Goal: Task Accomplishment & Management: Use online tool/utility

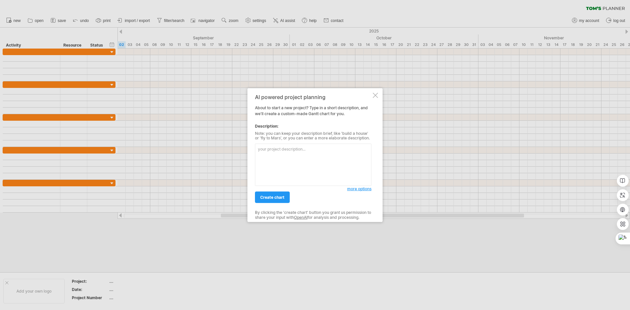
click at [358, 190] on span "more options" at bounding box center [359, 188] width 24 height 5
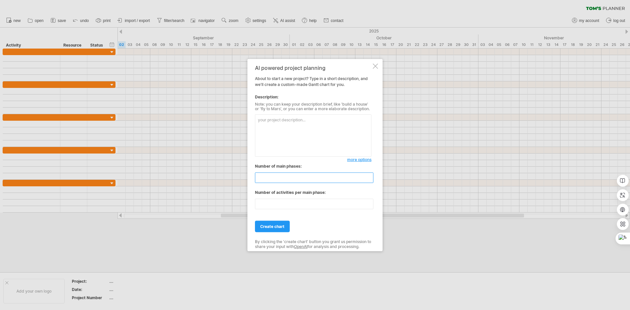
click at [301, 175] on input "**" at bounding box center [314, 178] width 118 height 11
type input "*"
click at [303, 204] on input "**" at bounding box center [314, 204] width 118 height 11
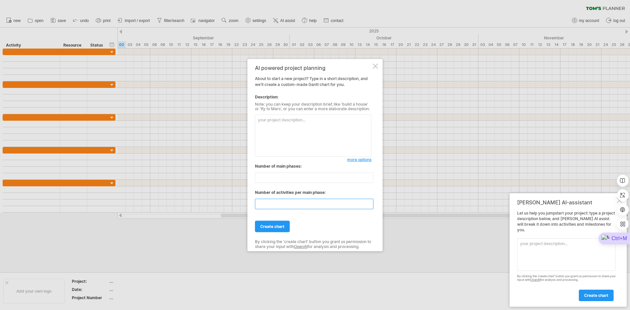
type input "*"
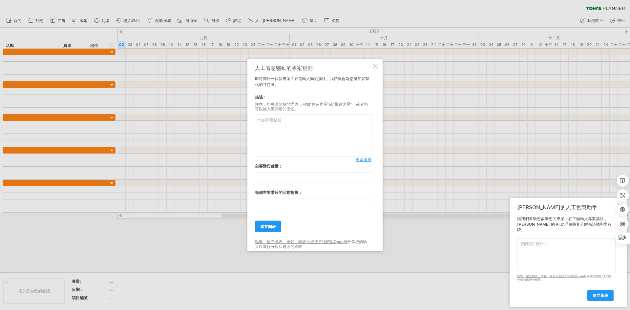
click at [276, 126] on textarea at bounding box center [313, 136] width 116 height 42
click at [343, 121] on textarea "我是一名室內設計師 目前正在規劃一個老屋翻修那因為業主有一些追加的項目" at bounding box center [313, 136] width 116 height 42
click at [328, 150] on textarea "我是一名室內設計師 目前正在規劃一個老屋翻修 工程已經做完了 但因為業主有一些追加的項目" at bounding box center [313, 136] width 116 height 42
click at [316, 138] on textarea "我是一名室內設計師 目前正在規劃一個老屋翻修 工程已經做完了 但因為業主有一些追加的項目 我希望你能幫我排項目出來我給你主要大項目就是 拆除、保護、木工、水電…" at bounding box center [313, 136] width 116 height 42
click at [296, 149] on textarea "我是一名室內設計師 目前正在規劃一個老屋翻修 工程已經做完了 但因為業主有一些追加的項目 我希望你能幫我排項目出來我給你主要大項目就是 拆除、保護、木工、水電…" at bounding box center [313, 136] width 116 height 42
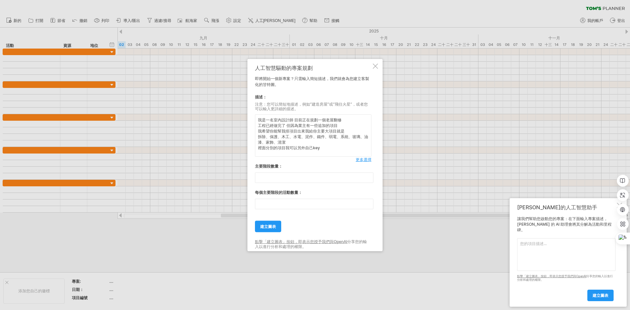
type textarea "我是一名室內設計師 目前正在規劃一個老屋翻修 工程已經做完了 但因為業主有一些追加的項目 我希望你能幫我排項目出來我給你主要大項目就是 拆除、保護、木工、水電…"
click at [308, 181] on input "*" at bounding box center [314, 178] width 118 height 11
click at [368, 175] on input "*" at bounding box center [314, 178] width 118 height 11
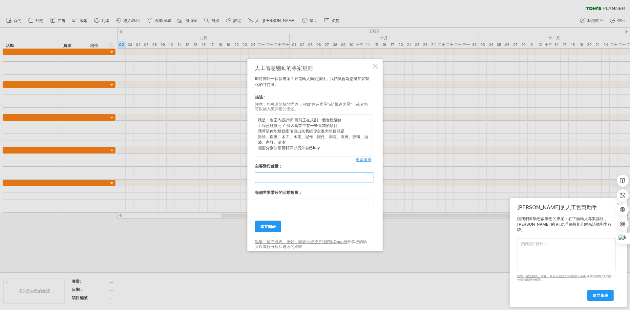
click at [368, 175] on input "*" at bounding box center [314, 178] width 118 height 11
click at [368, 175] on input "**" at bounding box center [314, 178] width 118 height 11
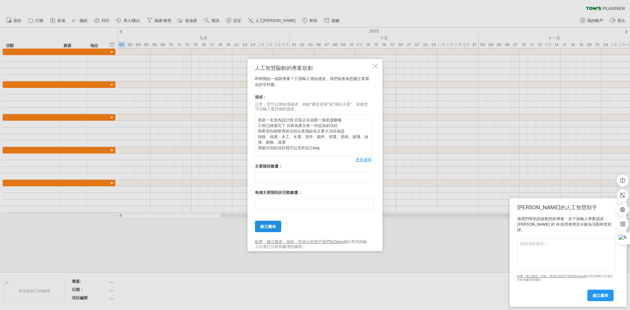
click at [268, 227] on font "建立圖表" at bounding box center [268, 226] width 16 height 5
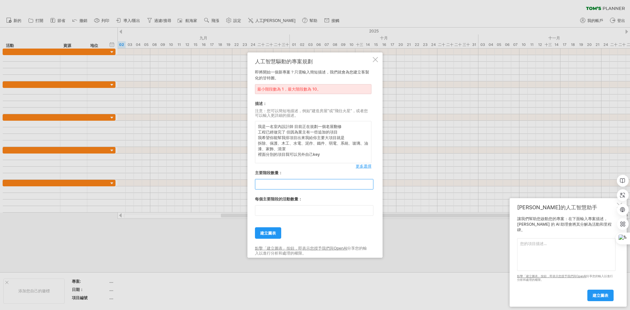
click at [283, 182] on input "**" at bounding box center [314, 184] width 118 height 11
type input "**"
click at [267, 233] on font "建立圖表" at bounding box center [268, 233] width 16 height 5
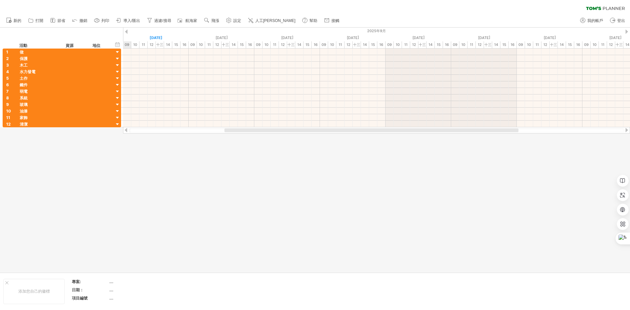
click at [104, 167] on div at bounding box center [315, 150] width 630 height 245
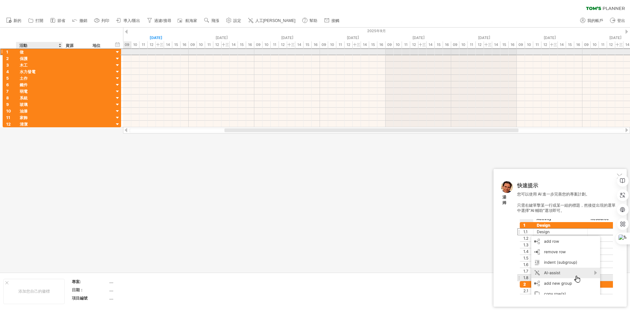
click at [26, 52] on div "做" at bounding box center [39, 52] width 39 height 6
click at [53, 149] on div at bounding box center [315, 150] width 630 height 245
click at [35, 53] on div "做" at bounding box center [39, 52] width 39 height 6
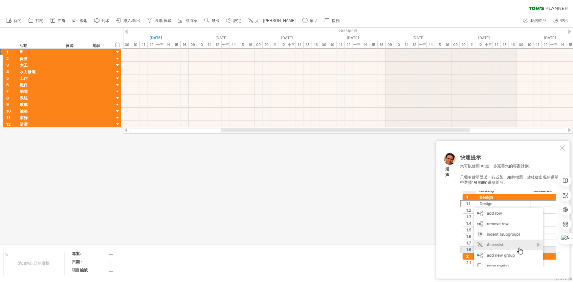
click at [564, 147] on div at bounding box center [561, 147] width 5 height 5
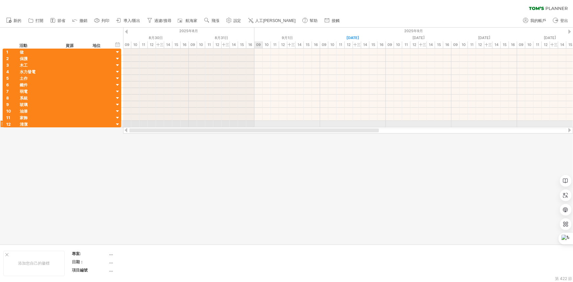
drag, startPoint x: 440, startPoint y: 129, endPoint x: 167, endPoint y: 110, distance: 273.7
click at [256, 126] on div "嘗試造訪 [DOMAIN_NAME] 再次連接... 0% 清除過濾器 新的" at bounding box center [286, 141] width 573 height 282
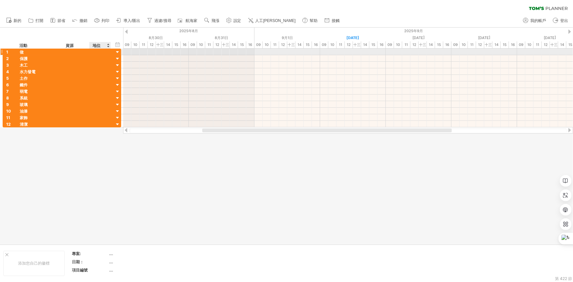
click at [117, 52] on div at bounding box center [118, 52] width 6 height 6
click at [23, 53] on font "做" at bounding box center [22, 52] width 4 height 5
click at [20, 52] on font "做" at bounding box center [22, 52] width 4 height 5
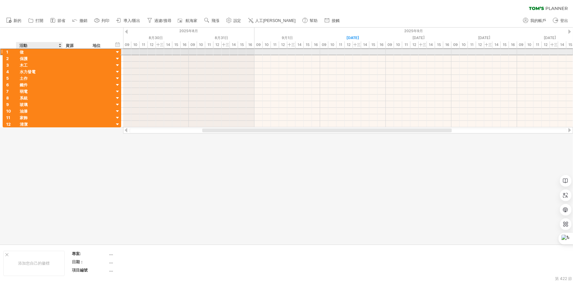
click at [28, 52] on div "做" at bounding box center [39, 52] width 39 height 6
click at [28, 52] on input "**" at bounding box center [39, 52] width 39 height 6
click at [29, 52] on input "**" at bounding box center [39, 52] width 39 height 6
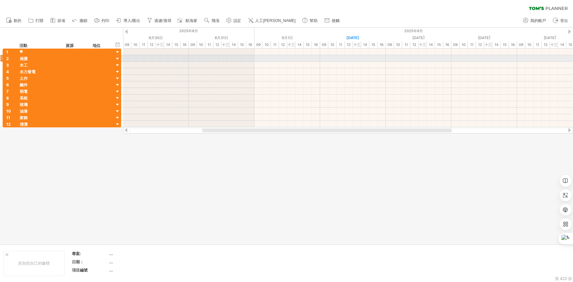
click at [0, 58] on div "1 ** 做 2 ** 保護 3 ** 木工 4 ** 水力發電 5 ** 土作 6 ** 鐵件 7 ** 弱電 8 ** 系統 9 ** 玻璃 10 ** …" at bounding box center [60, 88] width 121 height 79
click at [1, 58] on div at bounding box center [1, 58] width 3 height 7
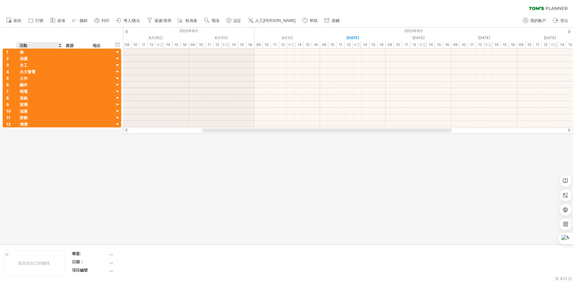
click at [30, 156] on div at bounding box center [286, 136] width 573 height 217
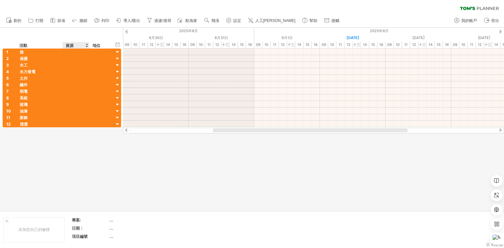
click at [72, 45] on font "資源" at bounding box center [70, 45] width 8 height 5
click at [87, 46] on div at bounding box center [86, 45] width 3 height 7
click at [76, 45] on div "資源" at bounding box center [76, 45] width 20 height 7
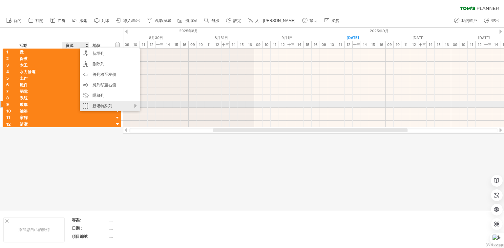
click at [136, 106] on div "新增特殊列" at bounding box center [110, 106] width 60 height 11
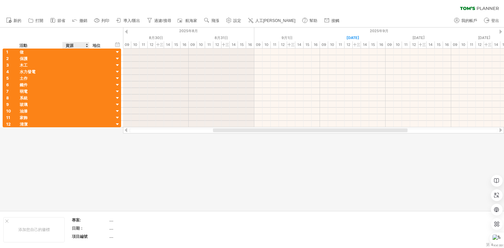
click at [333, 155] on div at bounding box center [252, 119] width 504 height 183
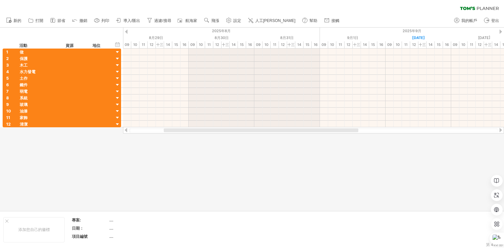
drag, startPoint x: 297, startPoint y: 131, endPoint x: 247, endPoint y: 129, distance: 49.3
click at [247, 129] on div at bounding box center [261, 130] width 195 height 4
click at [22, 156] on div at bounding box center [252, 119] width 504 height 183
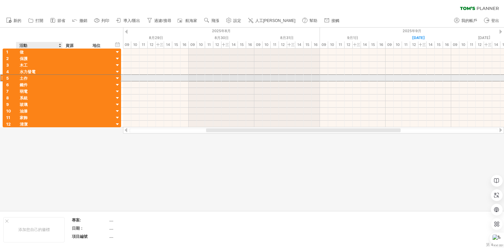
click at [25, 78] on font "土作" at bounding box center [24, 78] width 8 height 5
drag, startPoint x: 25, startPoint y: 78, endPoint x: 21, endPoint y: 79, distance: 4.0
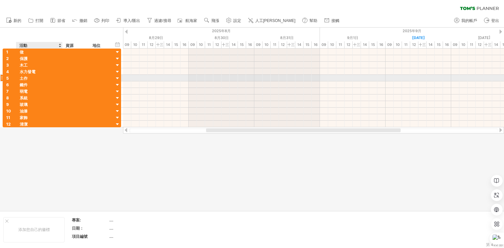
click at [23, 79] on font "土作" at bounding box center [24, 78] width 8 height 5
click at [21, 79] on font "土作" at bounding box center [24, 78] width 8 height 5
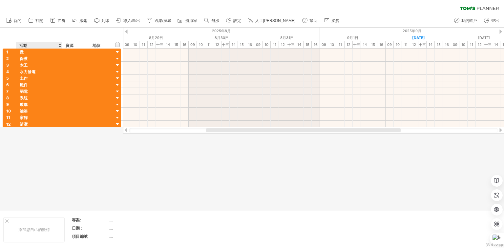
click at [35, 147] on div at bounding box center [252, 119] width 504 height 183
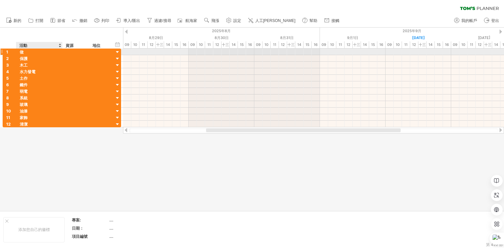
click at [27, 51] on div "做" at bounding box center [39, 52] width 39 height 6
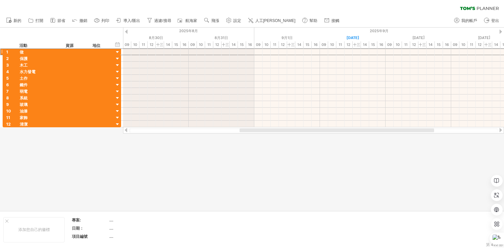
drag, startPoint x: 387, startPoint y: 131, endPoint x: 421, endPoint y: 129, distance: 33.5
click at [421, 129] on div at bounding box center [337, 130] width 195 height 4
click at [230, 21] on use at bounding box center [228, 20] width 7 height 7
select select "*"
select select "**"
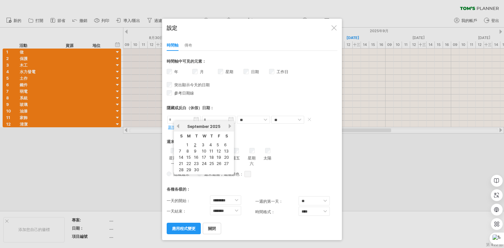
click at [198, 119] on input "text" at bounding box center [183, 120] width 33 height 8
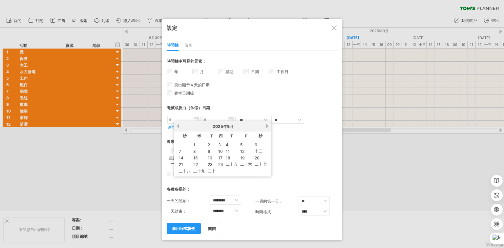
click at [311, 131] on div "週末： 星期一 星期二 星期三 星期四 週五" at bounding box center [252, 155] width 171 height 48
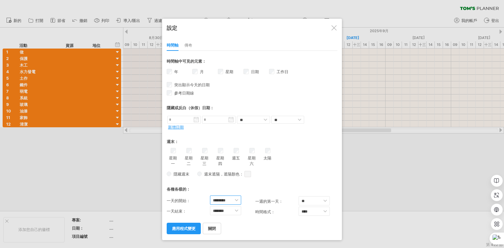
click at [239, 196] on select "******** ******* ******* ******* ******* ******* ******* ******* ******* ******…" at bounding box center [225, 200] width 31 height 9
click at [250, 178] on div "* ** **** **** *** 時間軸中可見的元素： 年 月 星期 週數的可見性 日期 工作日 **" at bounding box center [252, 142] width 171 height 183
click at [311, 197] on select "** *** **" at bounding box center [314, 200] width 31 height 9
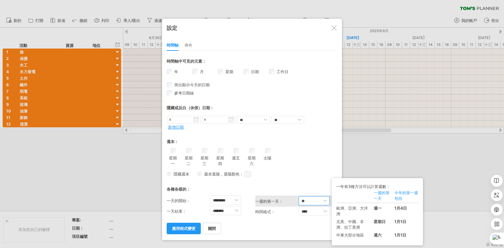
click at [316, 200] on select "** *** **" at bounding box center [314, 200] width 31 height 9
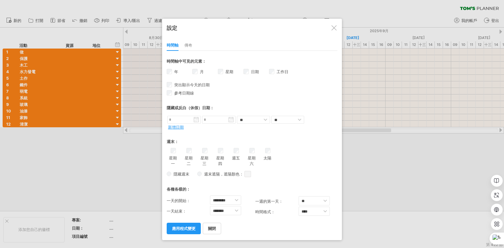
click at [188, 44] on font "傳奇" at bounding box center [188, 45] width 8 height 5
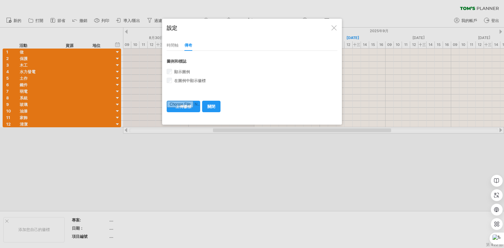
click at [176, 43] on font "時間軸" at bounding box center [173, 45] width 12 height 5
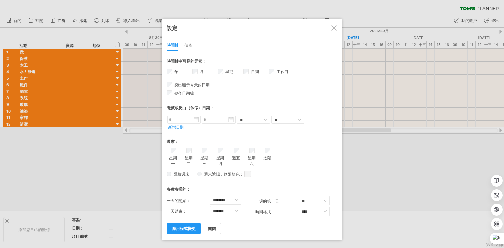
click at [228, 72] on font "星期" at bounding box center [229, 71] width 8 height 5
click at [274, 71] on div "工作日 工作日可見度 目前時間軸上沒有足夠的水平空間來顯示工作日。 不過，如果您放大日程表，則在可能的情況下會顯示工作日。" at bounding box center [282, 73] width 26 height 10
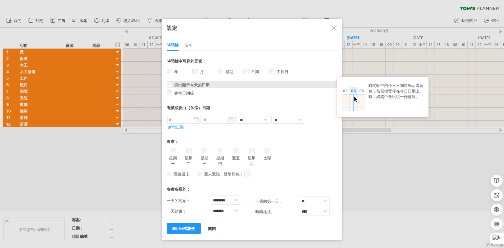
click at [199, 84] on font "突出顯示今天的日期" at bounding box center [191, 84] width 35 height 5
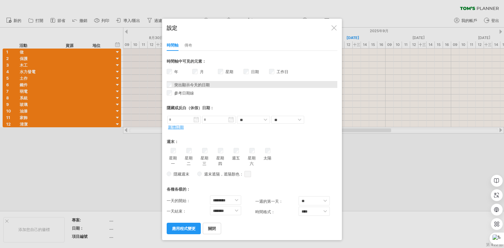
click at [199, 84] on font "突出顯示今天的日期" at bounding box center [191, 84] width 35 height 5
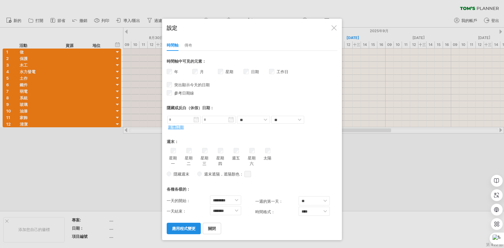
click at [190, 230] on link "應用程式變更" at bounding box center [184, 228] width 34 height 11
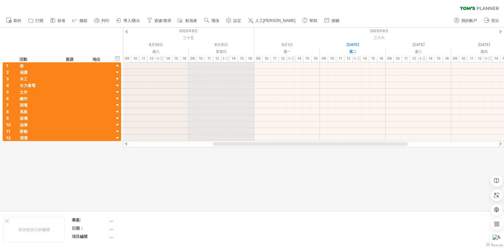
click at [192, 59] on font "09" at bounding box center [192, 58] width 5 height 5
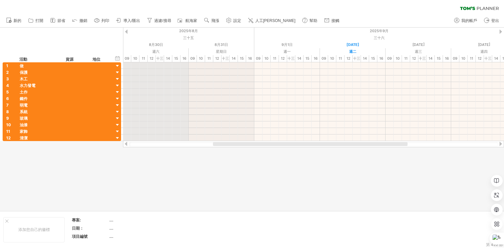
click at [125, 57] on font "09" at bounding box center [127, 58] width 5 height 5
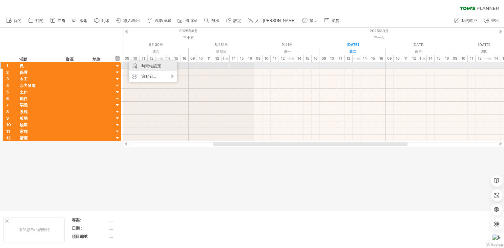
click at [153, 66] on font "時間軸設定" at bounding box center [151, 65] width 20 height 5
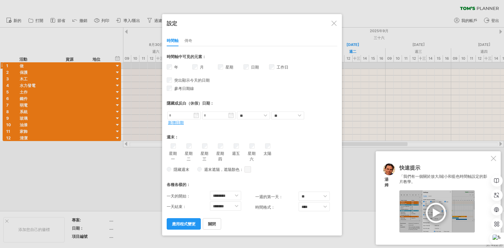
click at [199, 184] on div "各種各樣的：" at bounding box center [252, 182] width 171 height 13
click at [320, 206] on select "**** ****" at bounding box center [314, 206] width 31 height 9
drag, startPoint x: 320, startPoint y: 206, endPoint x: 320, endPoint y: 203, distance: 3.3
click at [320, 206] on select "**** ****" at bounding box center [314, 206] width 31 height 9
click at [322, 197] on select "** *** **" at bounding box center [314, 196] width 31 height 9
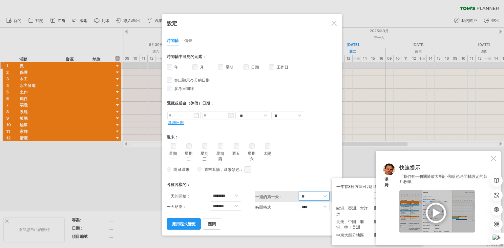
click at [323, 195] on select "** *** **" at bounding box center [314, 196] width 31 height 9
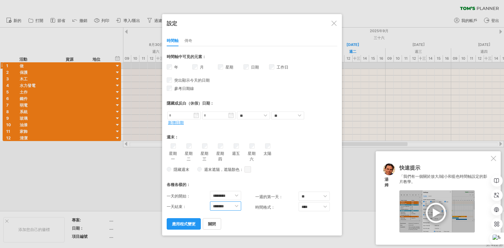
click at [234, 204] on select "******* ******* ******* ******* ******* ******* ******* ******* ****** ******* …" at bounding box center [225, 205] width 31 height 9
click at [272, 172] on div "隱藏週末 週末遮陽 ，遮陽顏色： 您可以選擇為週末新增陰影。 或者您可以選擇隱藏它們。 假設週六和週日是周末。 如果您選擇包含週末： - 將此時間表的部分內容…" at bounding box center [252, 170] width 171 height 10
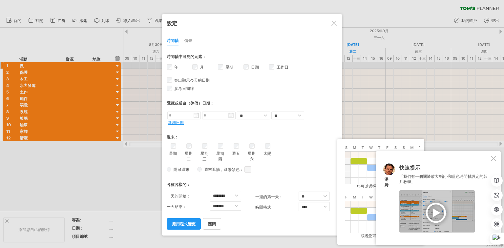
click at [272, 167] on div "隱藏週末 週末遮陽 ，遮陽顏色： 您可以選擇為週末新增陰影。 或者您可以選擇隱藏它們。 假設週六和週日是周末。 如果您選擇包含週末： - 將此時間表的部分內容…" at bounding box center [252, 170] width 171 height 10
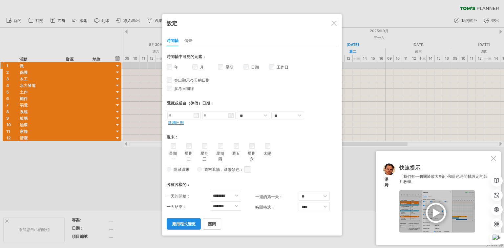
click at [191, 218] on link "應用程式變更" at bounding box center [184, 223] width 34 height 11
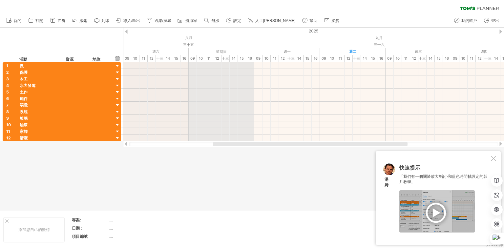
click at [227, 58] on font "十三" at bounding box center [225, 58] width 7 height 5
click at [217, 58] on font "12" at bounding box center [217, 58] width 4 height 5
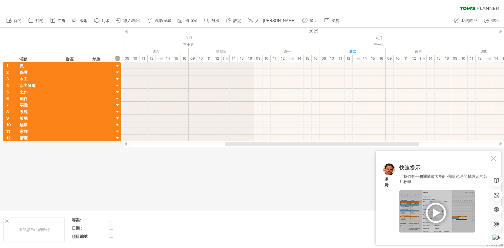
drag, startPoint x: 273, startPoint y: 144, endPoint x: 285, endPoint y: 147, distance: 12.0
click at [285, 147] on div at bounding box center [313, 144] width 381 height 7
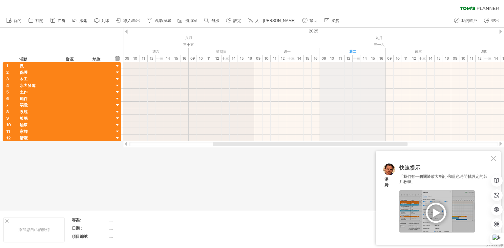
click at [336, 51] on div "週二" at bounding box center [353, 51] width 66 height 7
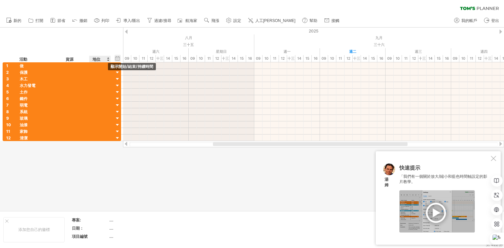
click at [116, 57] on div "隱藏開始/結束/持續時間 顯示開始/結束/持續時間" at bounding box center [118, 58] width 6 height 7
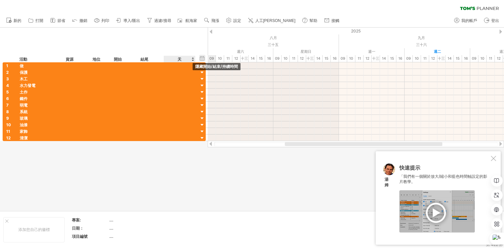
click at [203, 56] on div "隱藏開始/結束/持續時間 顯示開始/結束/持續時間" at bounding box center [202, 58] width 6 height 7
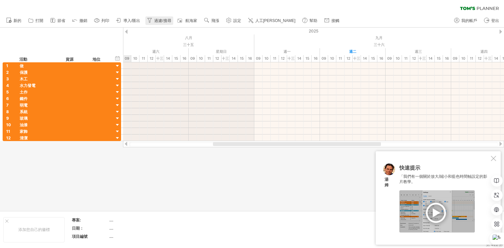
click at [168, 21] on font "過濾/搜尋" at bounding box center [162, 20] width 17 height 5
type input "**********"
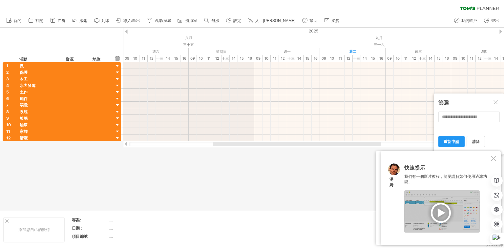
click at [495, 159] on div at bounding box center [493, 158] width 5 height 5
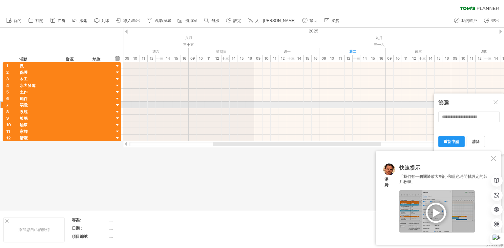
click at [495, 102] on div at bounding box center [496, 102] width 5 height 5
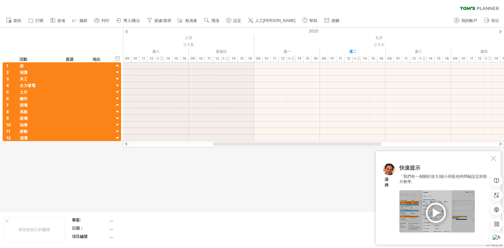
click at [494, 159] on div at bounding box center [493, 158] width 5 height 5
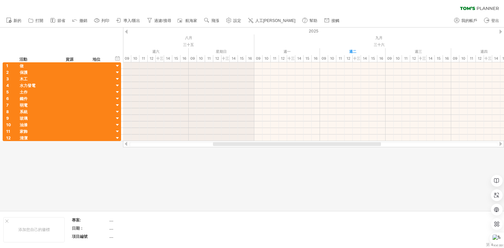
click at [358, 154] on div at bounding box center [252, 119] width 504 height 183
click at [231, 20] on use at bounding box center [228, 20] width 7 height 7
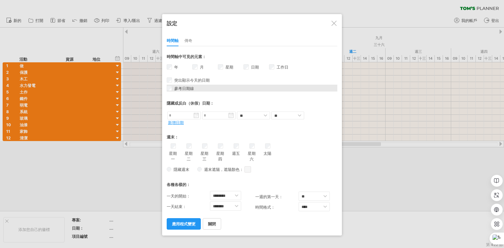
click at [185, 90] on font "參考日期線" at bounding box center [184, 88] width 20 height 5
click at [181, 219] on link "應用程式變更" at bounding box center [184, 223] width 34 height 11
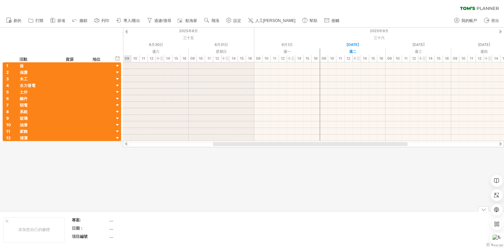
drag, startPoint x: 332, startPoint y: 146, endPoint x: 357, endPoint y: 143, distance: 25.4
click at [357, 143] on div at bounding box center [313, 144] width 368 height 4
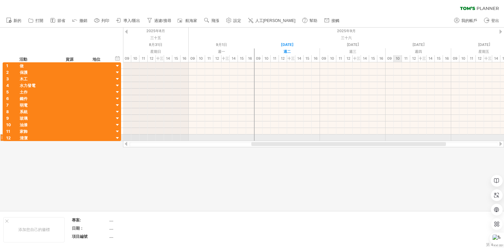
drag, startPoint x: 355, startPoint y: 143, endPoint x: 398, endPoint y: 140, distance: 42.4
click at [398, 140] on div "嘗試造訪 [DOMAIN_NAME] 再次連接... 0% 清除過濾器 新的" at bounding box center [252, 124] width 504 height 248
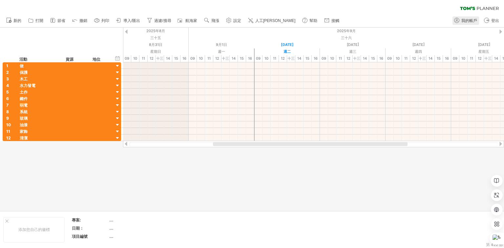
click at [464, 18] on link "我的帳戶" at bounding box center [465, 20] width 27 height 9
type input "**********"
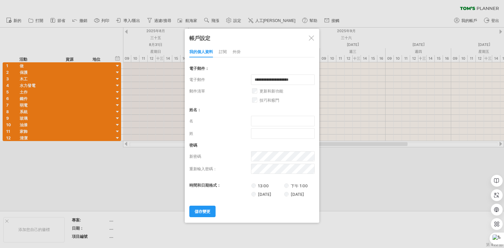
click at [226, 52] on font "訂閱" at bounding box center [223, 51] width 8 height 5
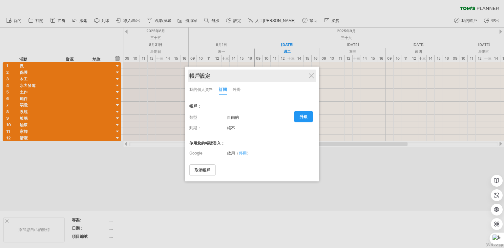
click at [312, 70] on div "帳戶設定" at bounding box center [251, 76] width 125 height 12
click at [312, 72] on div "帳戶設定" at bounding box center [251, 76] width 125 height 12
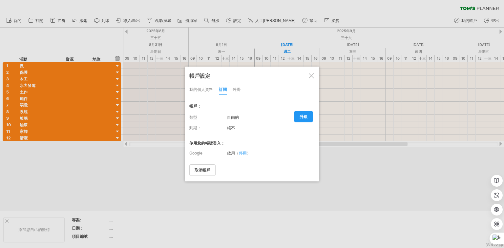
click at [309, 74] on div at bounding box center [311, 75] width 5 height 5
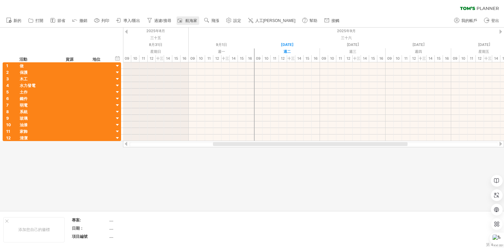
click at [194, 21] on font "航海家" at bounding box center [191, 20] width 12 height 5
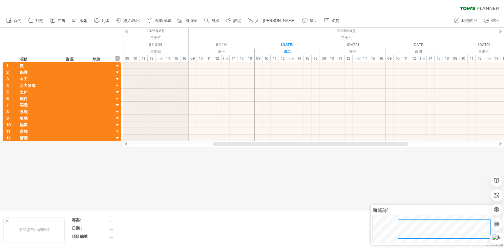
drag, startPoint x: 402, startPoint y: 225, endPoint x: 430, endPoint y: 227, distance: 27.9
click at [429, 227] on div at bounding box center [444, 229] width 93 height 19
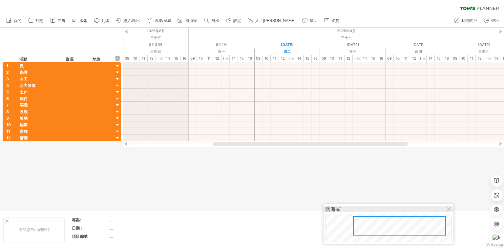
drag, startPoint x: 473, startPoint y: 212, endPoint x: 436, endPoint y: 210, distance: 37.1
click at [427, 211] on div "航海家" at bounding box center [388, 209] width 127 height 7
click at [446, 210] on div at bounding box center [448, 209] width 5 height 5
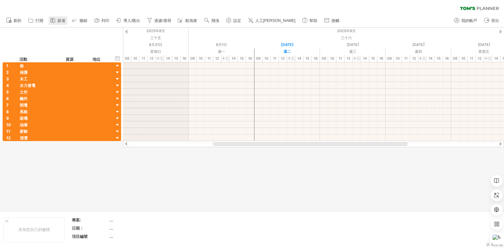
click at [50, 20] on icon at bounding box center [53, 20] width 7 height 7
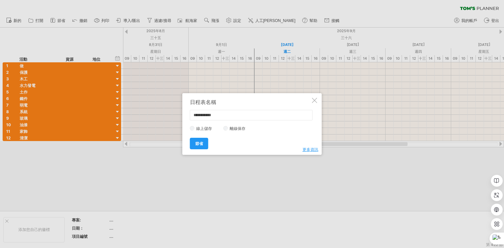
drag, startPoint x: 232, startPoint y: 115, endPoint x: 192, endPoint y: 113, distance: 40.8
click at [192, 113] on input "**********" at bounding box center [251, 115] width 123 height 11
type input "*********"
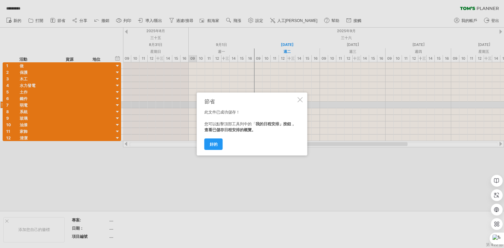
click at [215, 146] on font "好的" at bounding box center [214, 144] width 8 height 5
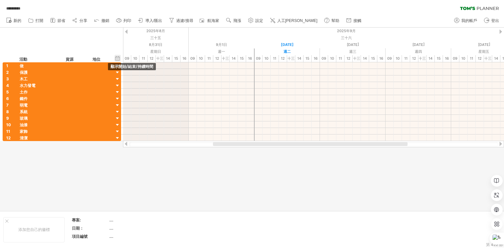
click at [116, 57] on div "隱藏開始/結束/持續時間 顯示開始/結束/持續時間" at bounding box center [118, 58] width 6 height 7
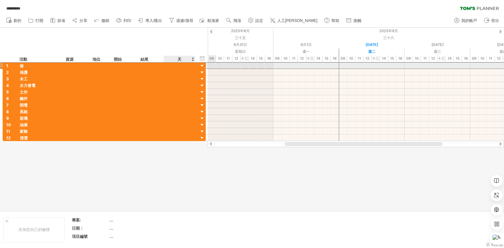
click at [179, 66] on div at bounding box center [179, 65] width 25 height 6
click at [202, 66] on div at bounding box center [202, 66] width 6 height 6
click at [0, 66] on div at bounding box center [1, 65] width 3 height 7
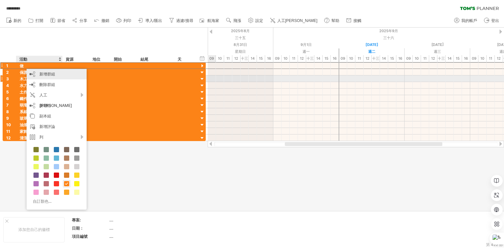
click at [56, 76] on div "新增群組" at bounding box center [57, 74] width 60 height 11
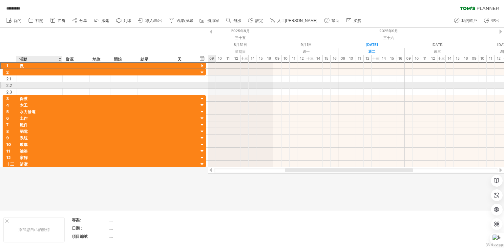
click at [53, 83] on div at bounding box center [39, 85] width 39 height 6
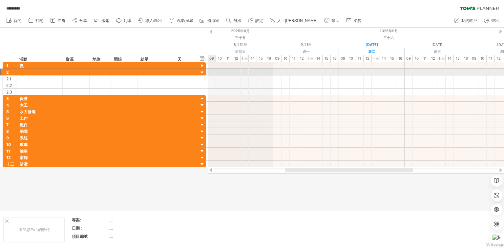
click at [1, 71] on div at bounding box center [1, 72] width 3 height 7
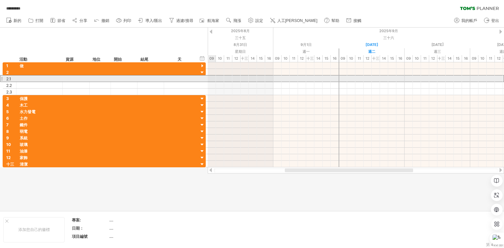
click at [1, 78] on div at bounding box center [1, 78] width 3 height 7
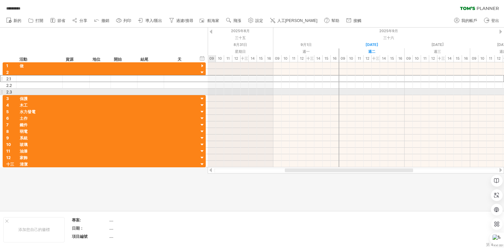
click at [2, 90] on div "1 ** 做 2 2.1 2.2 2.3 3 ** 保護 4 ** 木工 5 ** 水力發電 6 ** 土作 7 ** 鐵件 8 ** 弱電 9 ** 系統 …" at bounding box center [103, 114] width 206 height 105
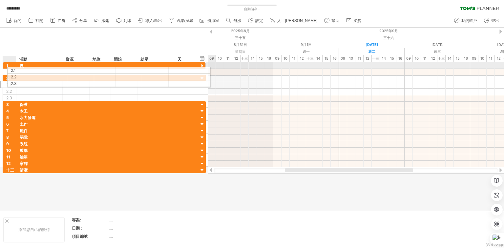
drag, startPoint x: 2, startPoint y: 77, endPoint x: 5, endPoint y: 69, distance: 8.4
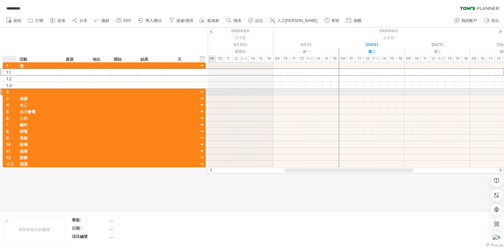
click at [9, 92] on div "2" at bounding box center [11, 92] width 10 height 6
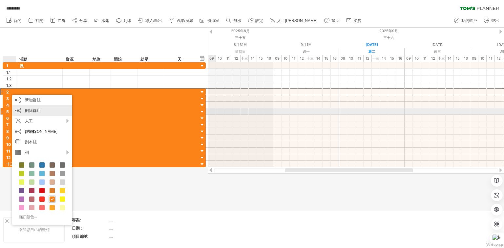
click at [29, 112] on font "刪除群組" at bounding box center [33, 110] width 16 height 5
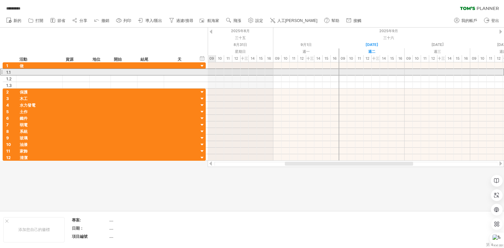
click at [3, 72] on div "1.1" at bounding box center [9, 72] width 13 height 6
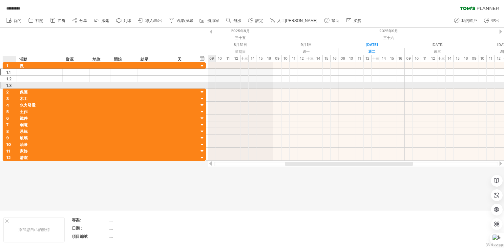
click at [16, 85] on div at bounding box center [39, 85] width 46 height 6
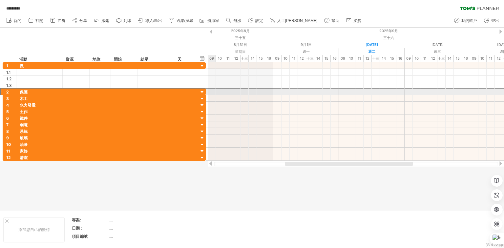
click at [1, 92] on div at bounding box center [1, 91] width 3 height 7
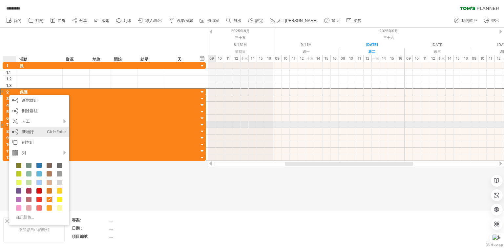
click at [42, 127] on div "新增行 Ctrl+Enter Cmd+回車" at bounding box center [39, 132] width 60 height 11
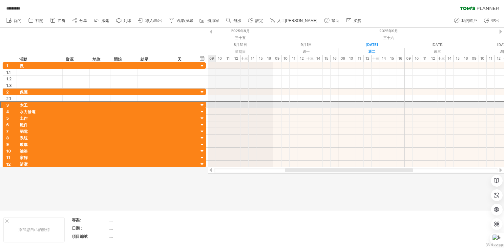
click at [1, 105] on div at bounding box center [1, 104] width 3 height 7
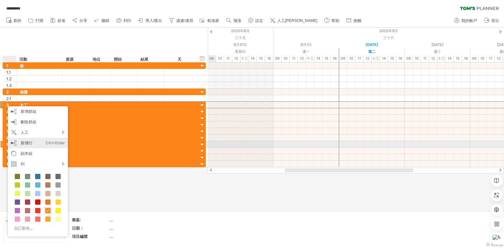
click at [34, 141] on div "新增行 Ctrl+Enter Cmd+回車" at bounding box center [38, 143] width 60 height 11
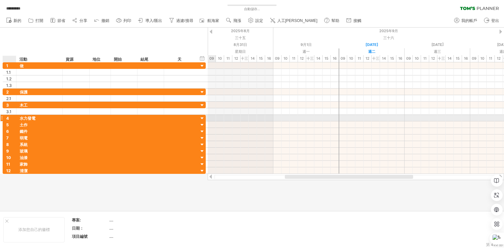
click at [9, 117] on font "4" at bounding box center [7, 118] width 3 height 5
click at [1, 117] on div at bounding box center [1, 118] width 3 height 7
click at [23, 118] on font "水力發電" at bounding box center [28, 118] width 16 height 5
click at [22, 119] on font "水力發電" at bounding box center [28, 118] width 16 height 5
click at [25, 118] on font "水力發電" at bounding box center [28, 118] width 16 height 5
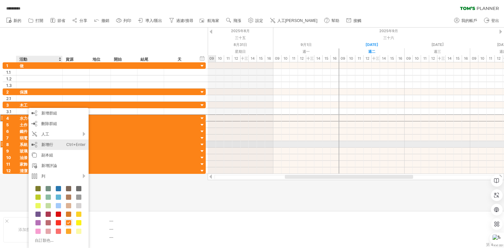
click at [62, 145] on div "新增行 Ctrl+Enter Cmd+回車" at bounding box center [59, 144] width 60 height 11
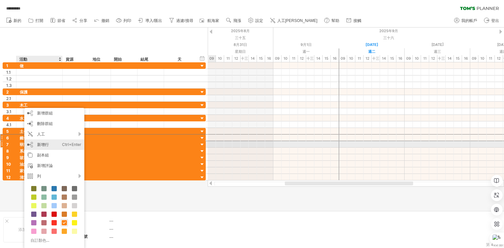
click at [39, 146] on font "新增行" at bounding box center [43, 144] width 12 height 5
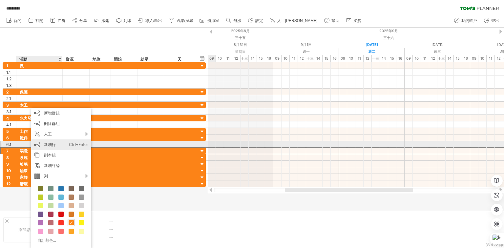
click at [41, 144] on div "新增行 Ctrl+Enter Cmd+回車" at bounding box center [61, 144] width 60 height 11
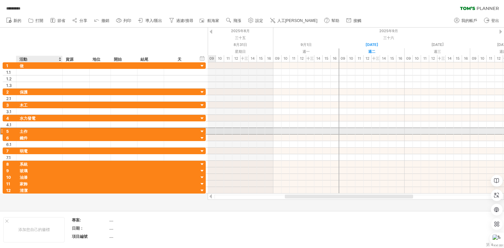
click at [37, 131] on div "土作" at bounding box center [39, 131] width 39 height 6
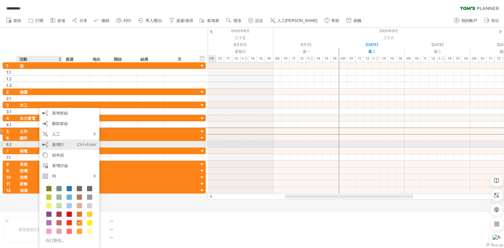
click at [63, 145] on font "新增行" at bounding box center [58, 144] width 12 height 5
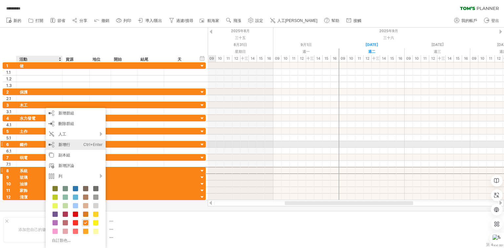
click at [68, 146] on font "新增行" at bounding box center [64, 144] width 12 height 5
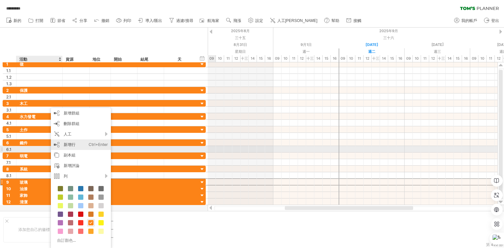
click at [77, 146] on div "新增行 Ctrl+Enter Cmd+回車" at bounding box center [81, 144] width 60 height 11
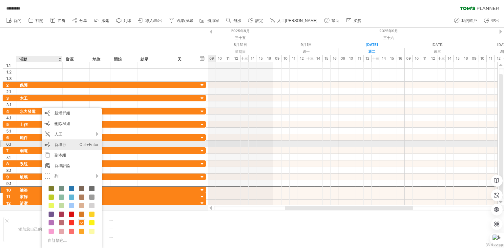
click at [81, 147] on div "Ctrl+Enter" at bounding box center [88, 144] width 19 height 11
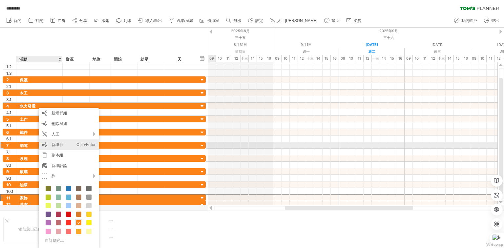
click at [74, 144] on div "新增行 Ctrl+Enter Cmd+回車" at bounding box center [69, 144] width 60 height 11
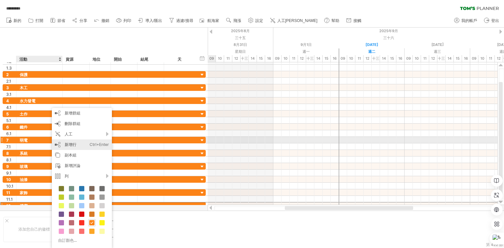
click at [82, 141] on div "新增行 Ctrl+Enter Cmd+回車" at bounding box center [82, 144] width 60 height 11
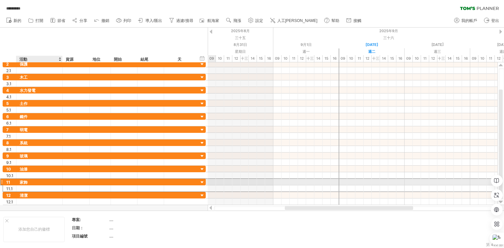
click at [44, 182] on div "家飾" at bounding box center [39, 182] width 39 height 6
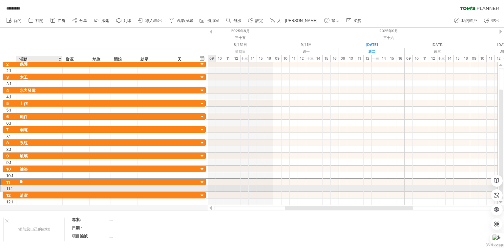
click at [44, 187] on div at bounding box center [39, 188] width 39 height 6
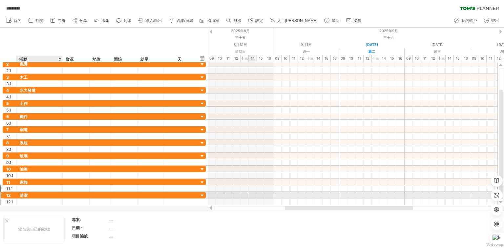
click at [59, 199] on div at bounding box center [39, 202] width 46 height 6
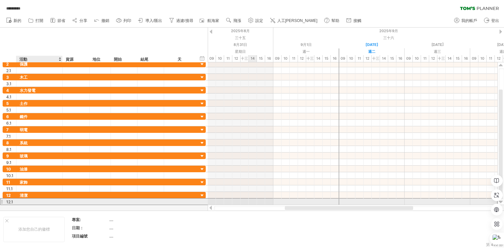
click at [57, 200] on div at bounding box center [39, 202] width 39 height 6
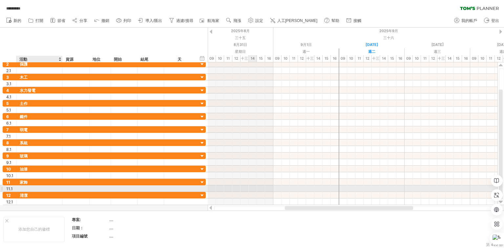
click at [55, 187] on div at bounding box center [39, 188] width 39 height 6
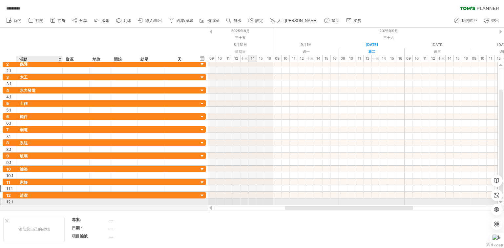
click at [49, 199] on div at bounding box center [39, 202] width 39 height 6
type input "******"
click at [7, 202] on font "12.1" at bounding box center [9, 202] width 7 height 5
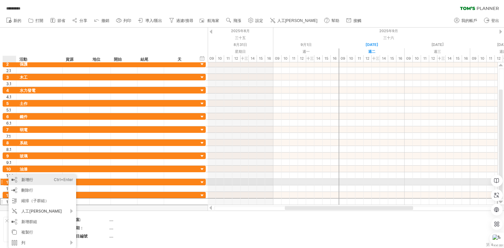
click at [39, 184] on div "新增行 Ctrl+Enter Cmd+回車" at bounding box center [43, 180] width 68 height 11
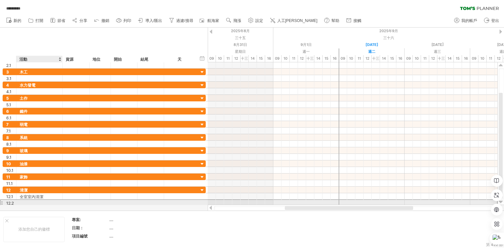
click at [31, 200] on div at bounding box center [39, 203] width 39 height 6
type input "*****"
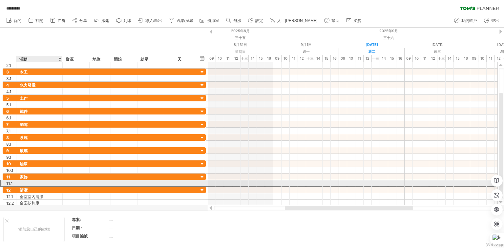
click at [32, 184] on div at bounding box center [39, 183] width 39 height 6
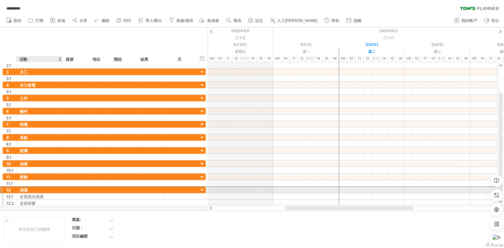
click at [31, 187] on div "清潔" at bounding box center [39, 190] width 39 height 6
click at [31, 187] on input "**" at bounding box center [39, 190] width 39 height 6
click at [33, 188] on input "**" at bounding box center [39, 190] width 39 height 6
type input "*****"
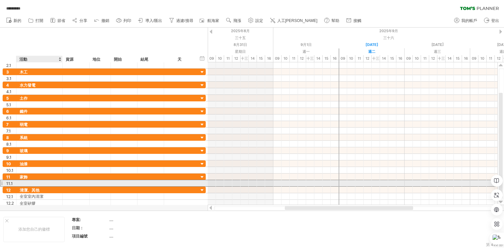
click at [36, 180] on div at bounding box center [39, 183] width 39 height 6
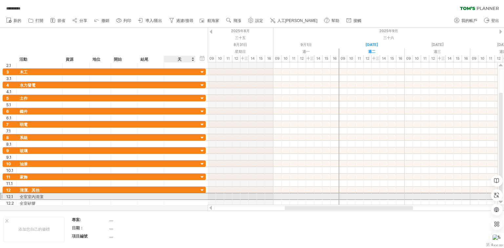
click at [175, 196] on div at bounding box center [179, 196] width 25 height 6
type input "*"
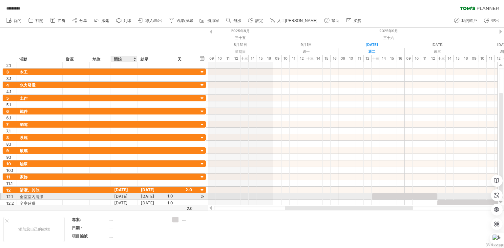
click at [125, 196] on font "[DATE]" at bounding box center [120, 196] width 13 height 5
click at [128, 195] on font "[DATE]" at bounding box center [120, 196] width 13 height 5
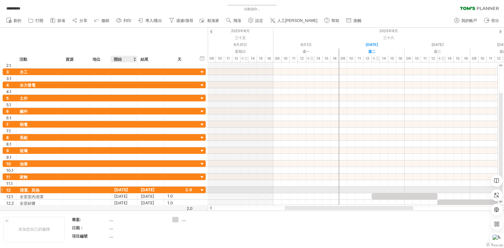
click at [128, 189] on font "[DATE]" at bounding box center [121, 189] width 14 height 5
click at [128, 194] on font "[DATE]" at bounding box center [120, 196] width 13 height 5
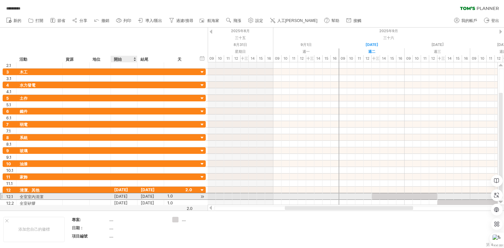
click at [128, 194] on font "[DATE]" at bounding box center [120, 196] width 13 height 5
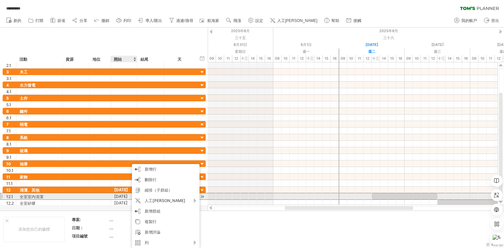
click at [126, 195] on font "[DATE]" at bounding box center [120, 196] width 13 height 5
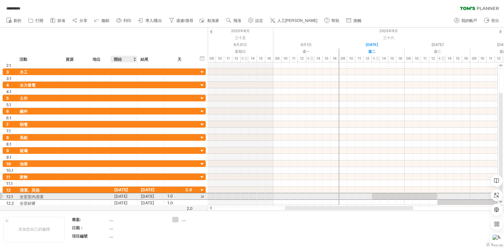
click at [126, 195] on font "[DATE]" at bounding box center [120, 196] width 13 height 5
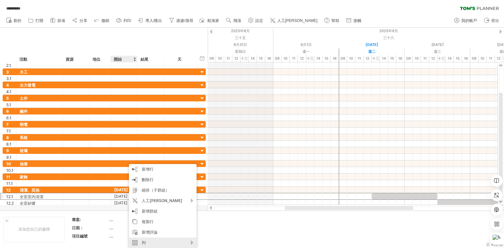
click at [184, 244] on div "列" at bounding box center [163, 243] width 68 height 11
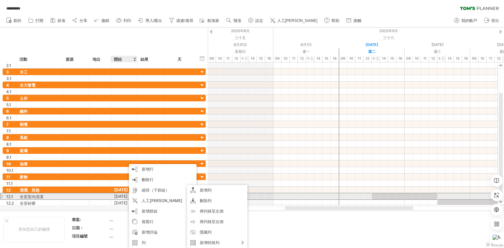
click at [88, 197] on div at bounding box center [88, 196] width 3 height 7
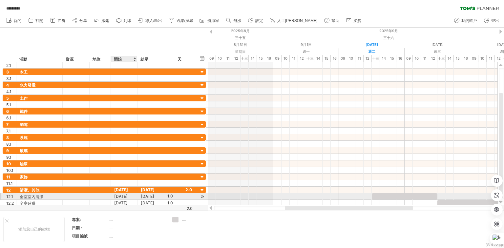
click at [127, 198] on div "[DATE]" at bounding box center [124, 196] width 27 height 6
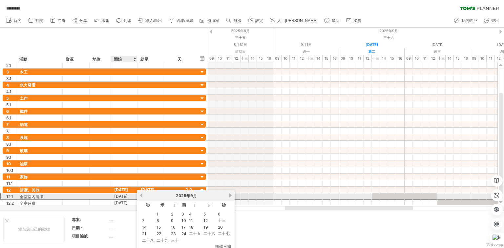
click at [128, 194] on font "[DATE]" at bounding box center [120, 196] width 13 height 5
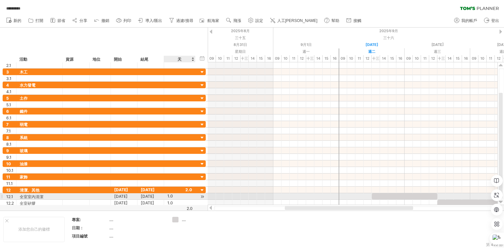
click at [173, 197] on div "1.0" at bounding box center [179, 196] width 25 height 6
click at [203, 196] on div at bounding box center [202, 196] width 6 height 7
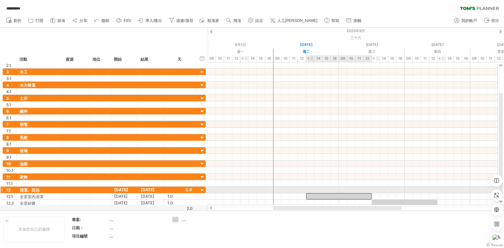
click at [326, 193] on div at bounding box center [339, 196] width 66 height 6
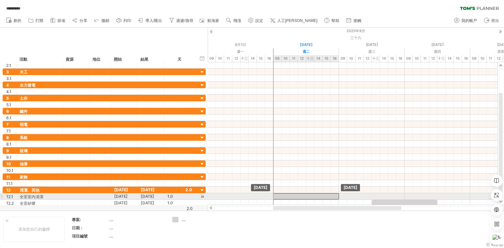
drag, startPoint x: 325, startPoint y: 194, endPoint x: 296, endPoint y: 195, distance: 28.9
click at [296, 195] on div at bounding box center [306, 196] width 66 height 6
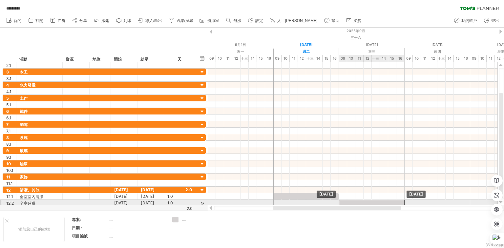
drag, startPoint x: 379, startPoint y: 202, endPoint x: 356, endPoint y: 202, distance: 23.0
click at [356, 202] on div at bounding box center [372, 203] width 66 height 6
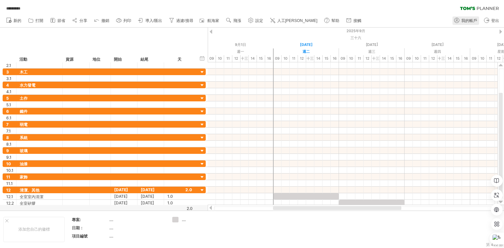
click at [470, 18] on font "我的帳戶" at bounding box center [469, 20] width 16 height 5
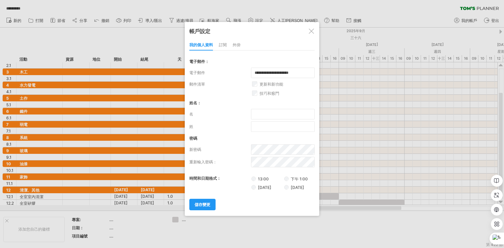
click at [310, 31] on div at bounding box center [311, 31] width 5 height 5
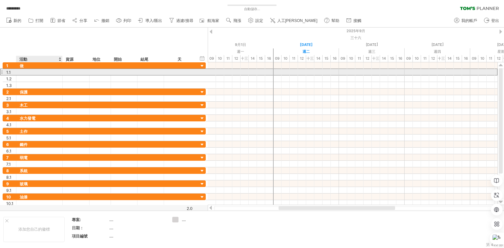
click at [35, 73] on div at bounding box center [39, 72] width 39 height 6
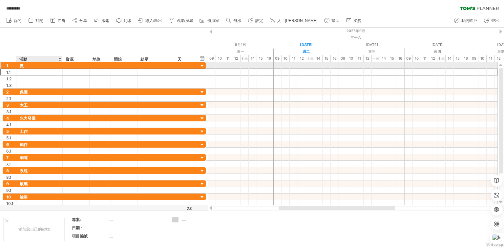
click at [36, 65] on div "做" at bounding box center [39, 65] width 39 height 6
click at [36, 65] on input "**" at bounding box center [39, 65] width 39 height 6
type input "**"
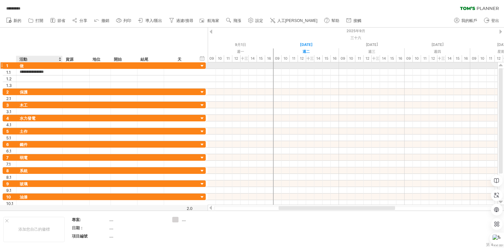
scroll to position [0, 1]
type input "**********"
type input "*********"
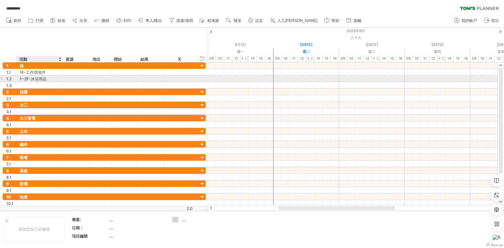
click at [45, 79] on font "1~2F-沐浴用品" at bounding box center [33, 78] width 27 height 5
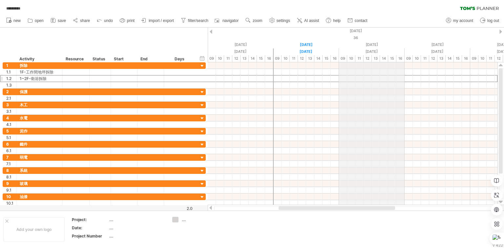
click at [362, 91] on div at bounding box center [353, 92] width 290 height 7
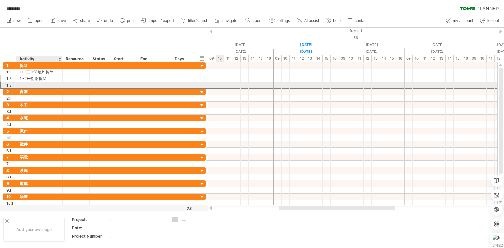
click at [34, 84] on div at bounding box center [39, 85] width 39 height 6
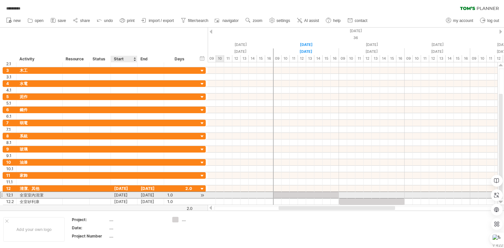
click at [128, 194] on div "[DATE]" at bounding box center [124, 195] width 27 height 6
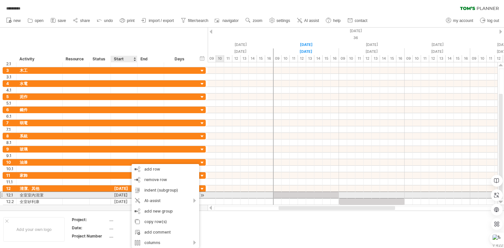
click at [127, 194] on div "[DATE]" at bounding box center [124, 195] width 27 height 6
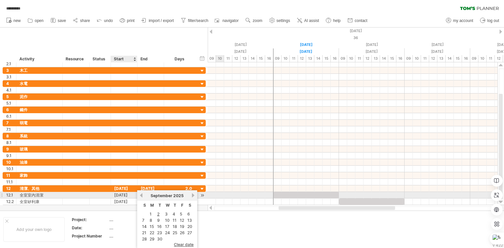
click at [127, 194] on div "[DATE]" at bounding box center [124, 195] width 27 height 6
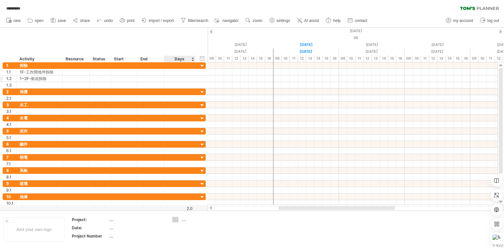
click at [181, 57] on div "Days" at bounding box center [179, 59] width 31 height 7
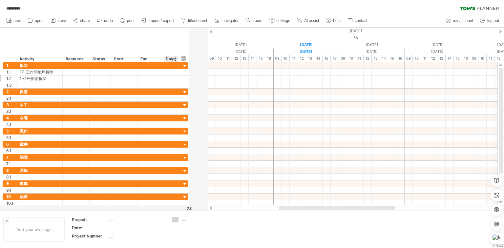
drag, startPoint x: 194, startPoint y: 57, endPoint x: 177, endPoint y: 57, distance: 17.4
click at [177, 57] on div at bounding box center [178, 59] width 2 height 7
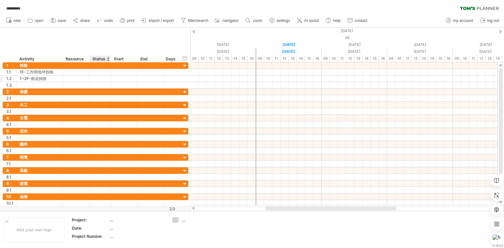
click at [101, 58] on div "Status" at bounding box center [100, 59] width 14 height 7
click at [107, 59] on div at bounding box center [108, 59] width 3 height 7
click at [74, 59] on div "Resource" at bounding box center [76, 59] width 20 height 7
click at [76, 58] on input "********" at bounding box center [76, 59] width 20 height 7
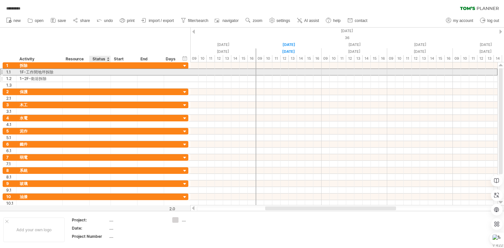
click at [98, 72] on div at bounding box center [100, 72] width 14 height 6
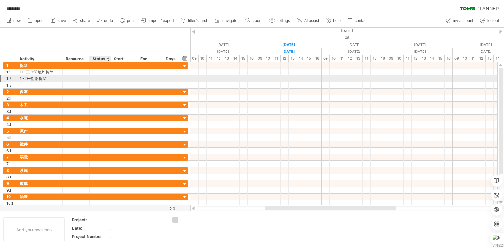
click at [100, 78] on div at bounding box center [100, 78] width 14 height 6
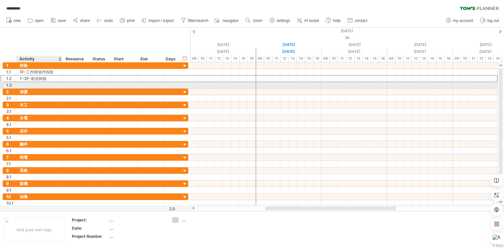
click at [56, 84] on div at bounding box center [39, 85] width 39 height 6
